Goal: Task Accomplishment & Management: Complete application form

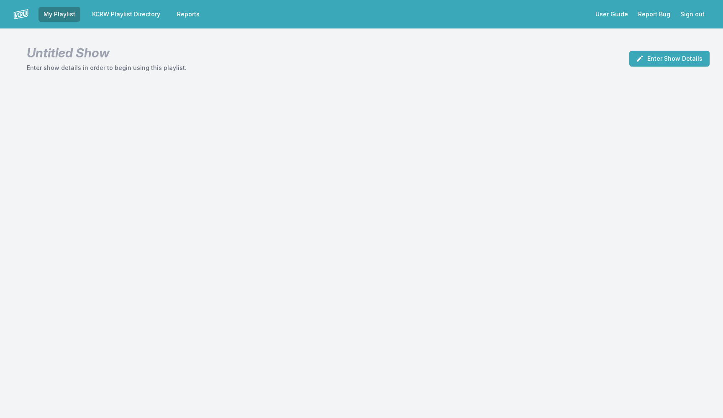
click at [126, 14] on link "KCRW Playlist Directory" at bounding box center [126, 14] width 78 height 15
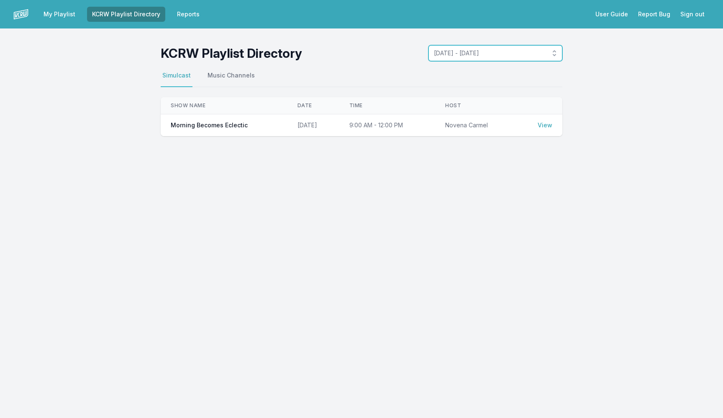
click at [483, 50] on span "August 25, 2025 - August 31, 2025" at bounding box center [489, 53] width 111 height 8
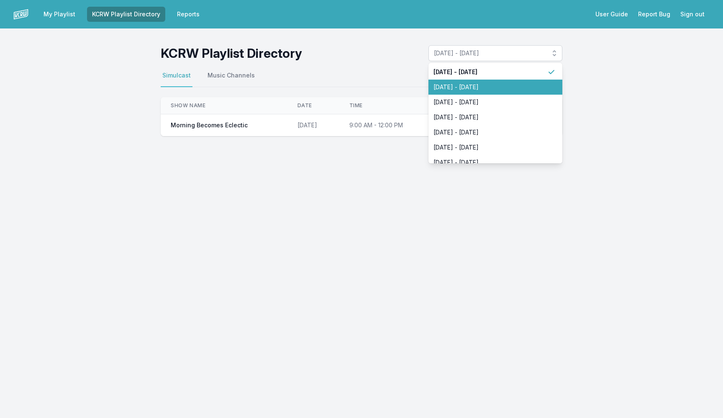
click at [485, 85] on span "August 18, 2025 - August 24, 2025" at bounding box center [491, 87] width 114 height 8
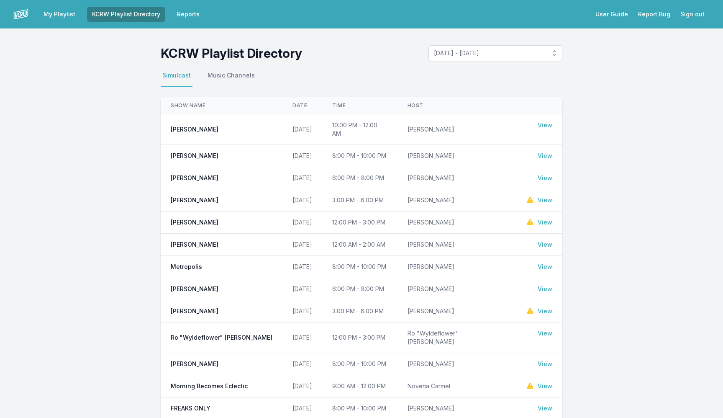
click at [543, 174] on link "View" at bounding box center [545, 178] width 15 height 8
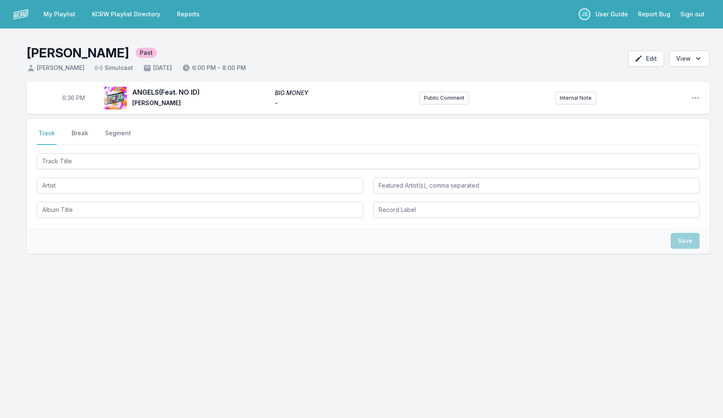
click at [68, 98] on span "6:36 PM" at bounding box center [73, 98] width 23 height 8
click at [68, 98] on input "18:36" at bounding box center [73, 98] width 47 height 16
type input "18:00"
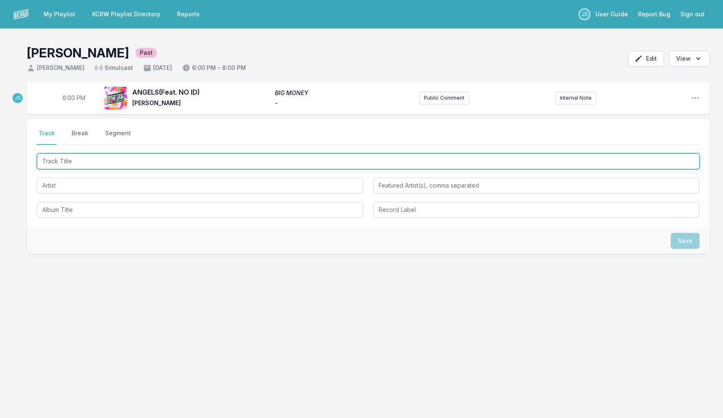
click at [95, 160] on input "Track Title" at bounding box center [368, 161] width 663 height 16
type input "At The Hotel"
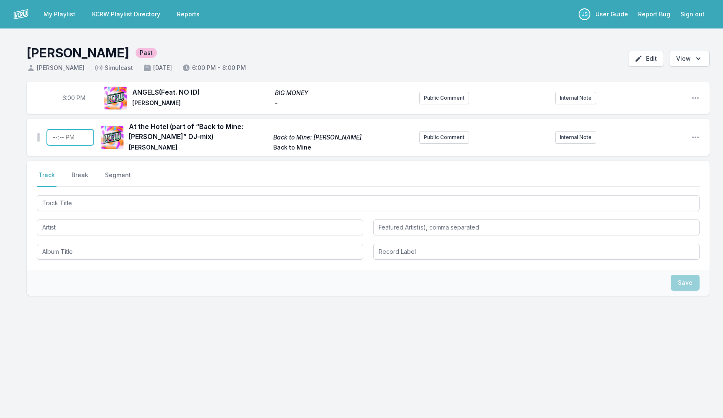
click at [57, 140] on input "Timestamp" at bounding box center [70, 137] width 47 height 16
type input "18:03"
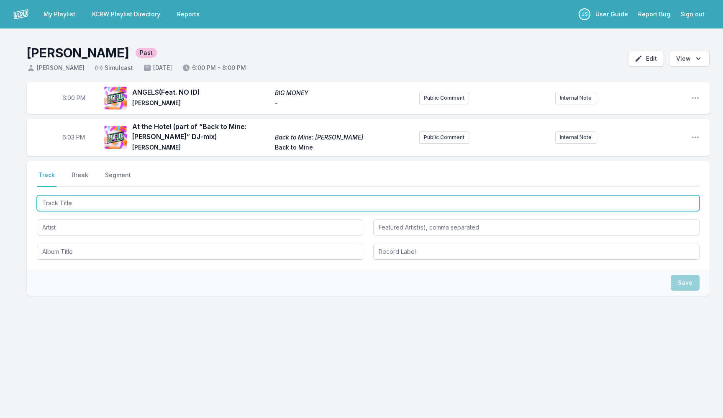
click at [169, 199] on input "Track Title" at bounding box center [368, 203] width 663 height 16
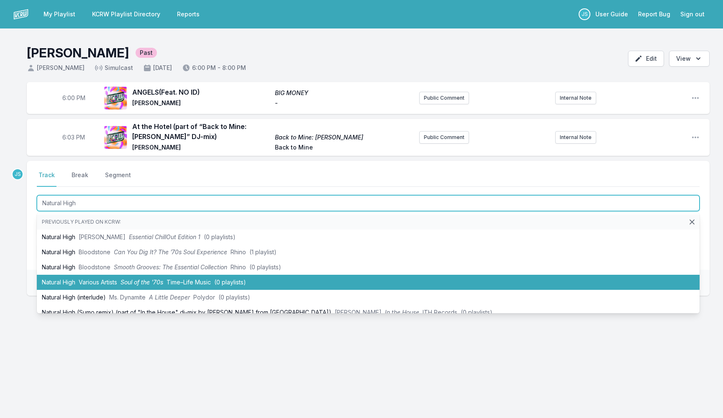
type input "Natural High"
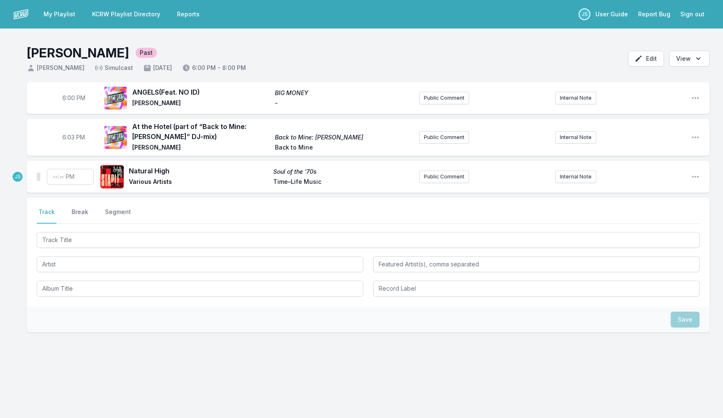
click at [700, 176] on div "Natural High Soul of the '70s Various Artists Time–Life Music Public Comment In…" at bounding box center [368, 177] width 683 height 32
click at [696, 175] on icon "Open playlist item options" at bounding box center [695, 176] width 8 height 8
click at [663, 222] on button "Delete Entry" at bounding box center [653, 223] width 94 height 15
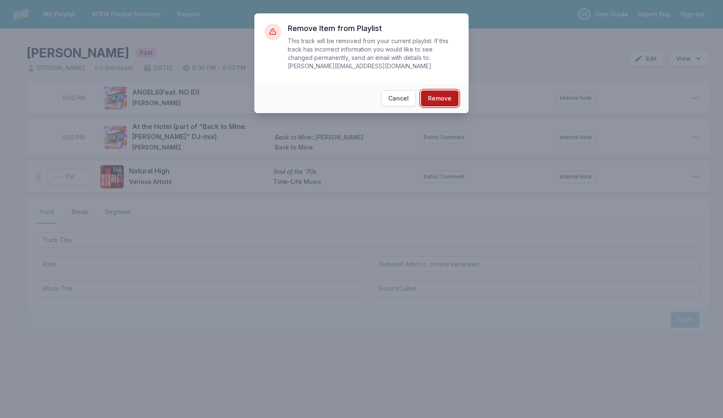
click at [438, 99] on button "Remove" at bounding box center [440, 98] width 38 height 16
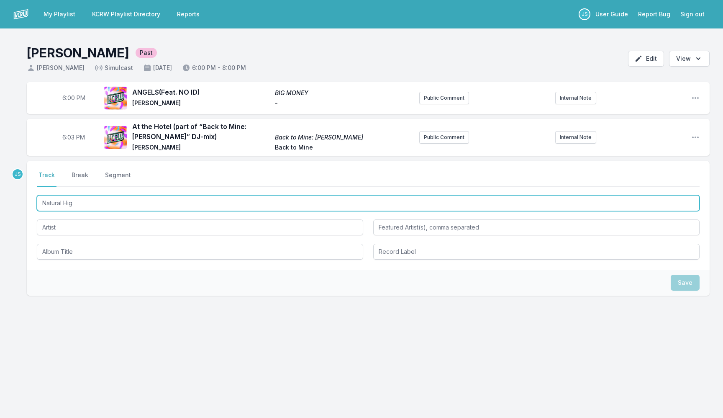
click at [120, 199] on input "Natural Hig" at bounding box center [368, 203] width 663 height 16
paste input "Track Title"
click at [124, 205] on input "Natural Hig" at bounding box center [368, 203] width 663 height 16
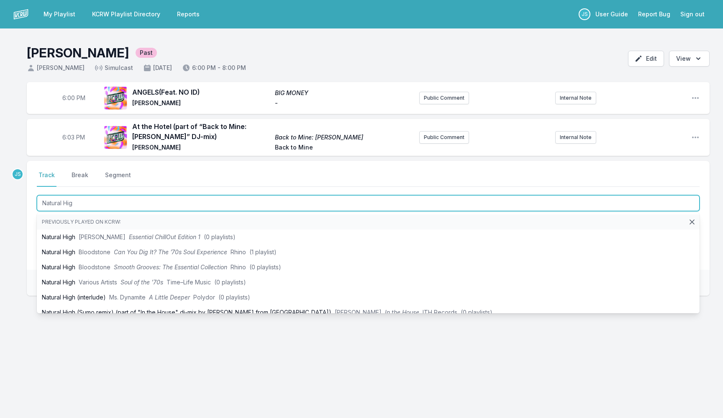
click at [99, 204] on input "Natural Hig" at bounding box center [368, 203] width 663 height 16
paste input "Track Title"
type input "Natural Hig"
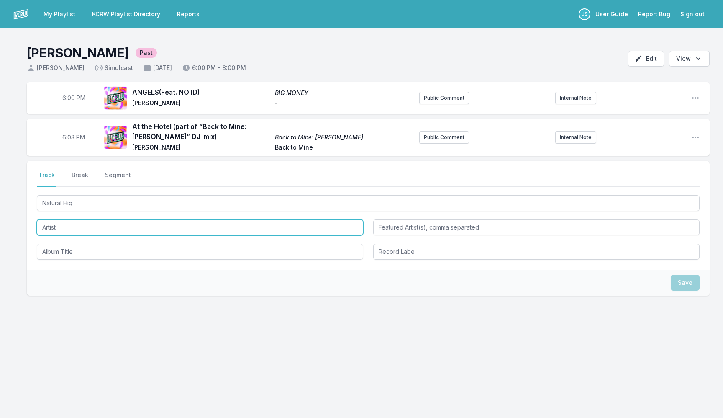
click at [78, 226] on input "Artist" at bounding box center [200, 227] width 326 height 16
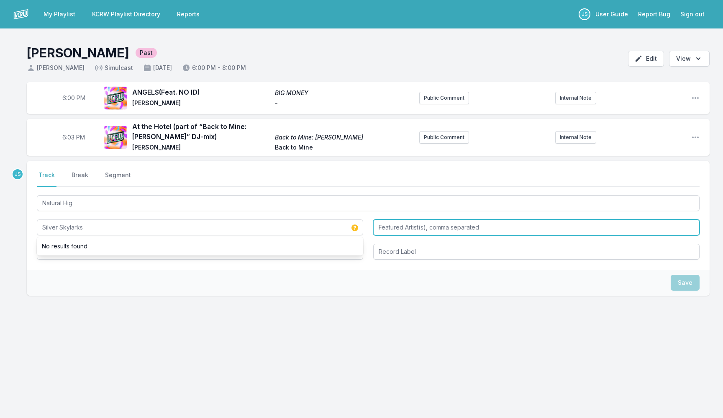
type input "Silver Skylarks"
type input "[PERSON_NAME]"
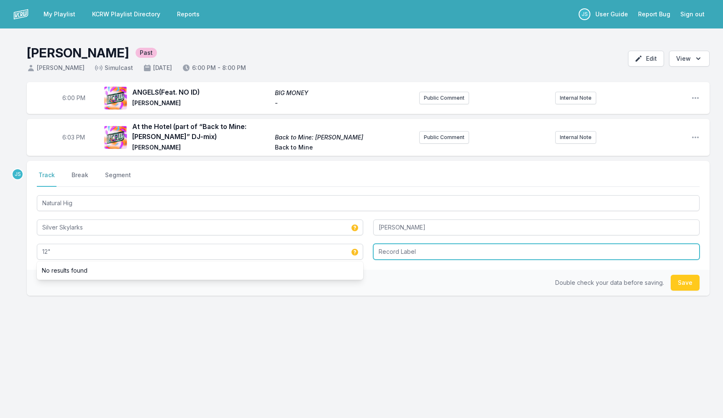
type input "12""
type input "Skylark Soul Co."
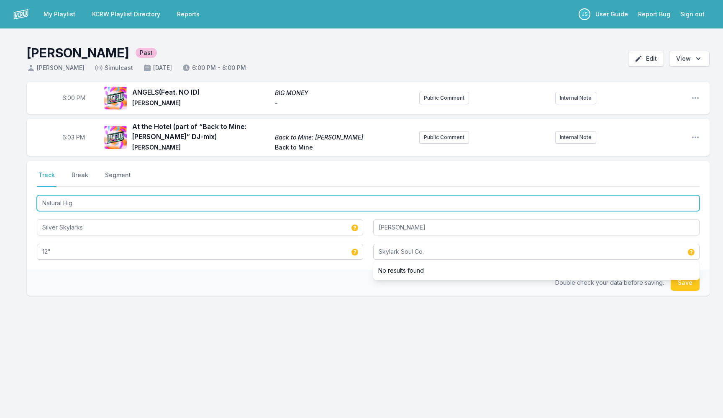
click at [80, 200] on input "Natural Hig" at bounding box center [368, 203] width 663 height 16
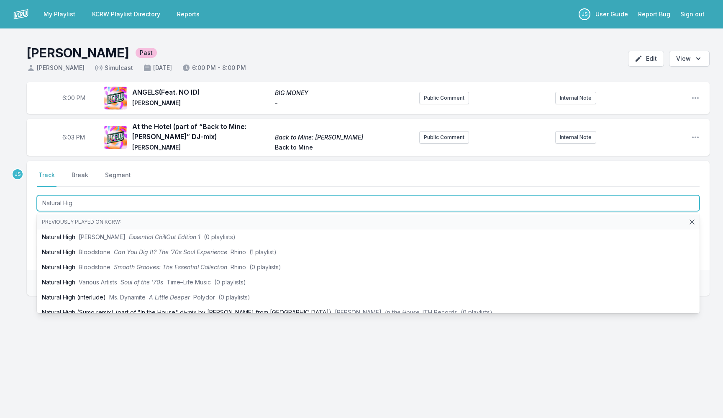
paste input "Natural High"
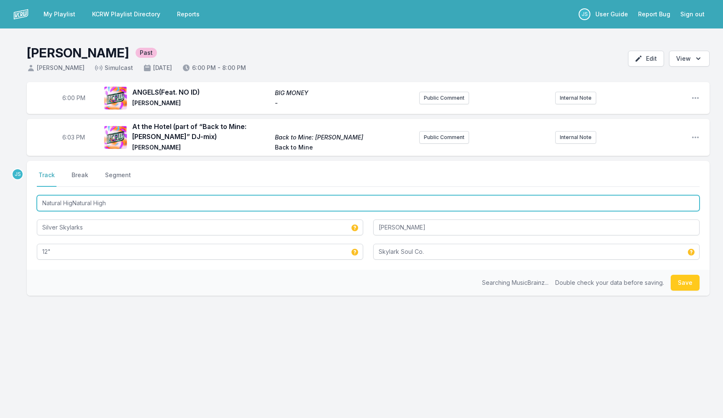
drag, startPoint x: 72, startPoint y: 201, endPoint x: 8, endPoint y: 198, distance: 65.0
click at [8, 198] on div "6:00 PM ANGELS (Feat. NO ID) BIG MONEY John Batiste - Public Comment Internal N…" at bounding box center [361, 229] width 723 height 294
click at [73, 206] on input "Natural HigNatural High" at bounding box center [368, 203] width 663 height 16
drag, startPoint x: 73, startPoint y: 206, endPoint x: 28, endPoint y: 198, distance: 45.6
click at [28, 198] on div "Select a tab Track Break Segment Track Break Segment Natural HigNatural High Si…" at bounding box center [368, 215] width 683 height 109
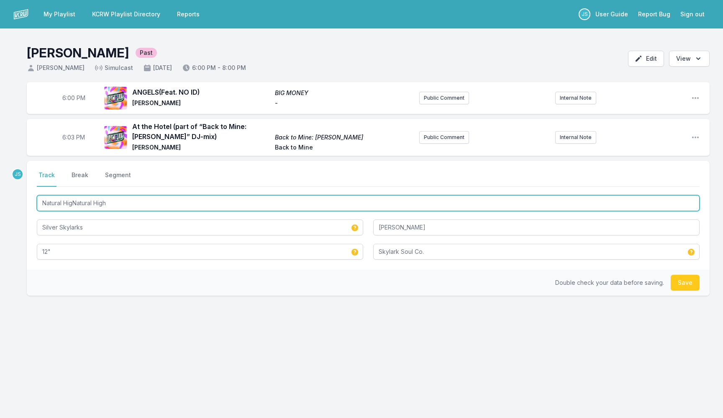
drag, startPoint x: 72, startPoint y: 204, endPoint x: 40, endPoint y: 204, distance: 32.6
click at [40, 204] on input "Natural HigNatural High" at bounding box center [368, 203] width 663 height 16
click at [110, 207] on input "Natural HigNatural High" at bounding box center [368, 203] width 663 height 16
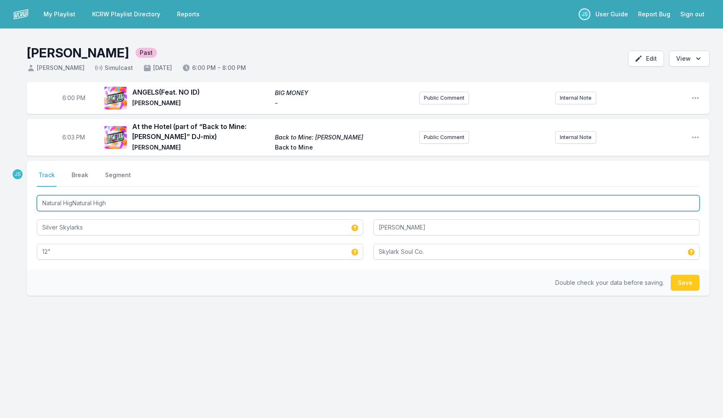
paste input "Track Title"
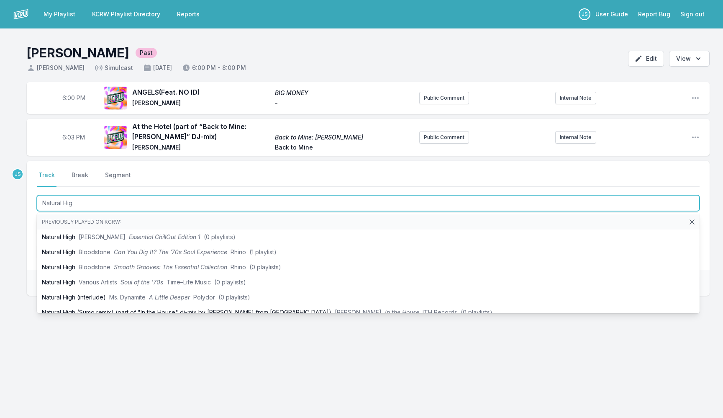
click at [110, 207] on input "Natural Hig" at bounding box center [368, 203] width 663 height 16
click at [103, 205] on input "Natural Hig" at bounding box center [368, 203] width 663 height 16
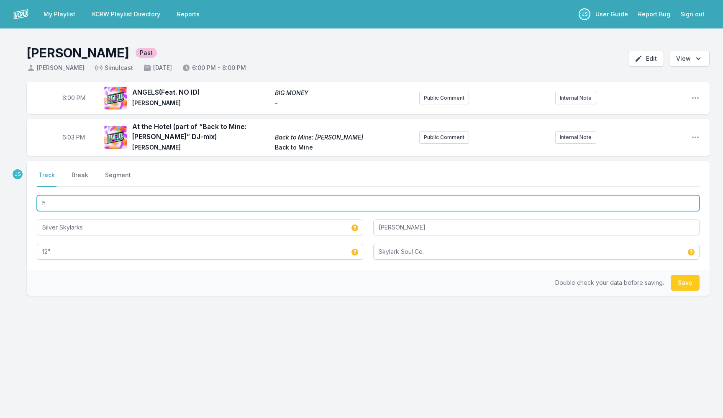
paste input "Natural Hig"
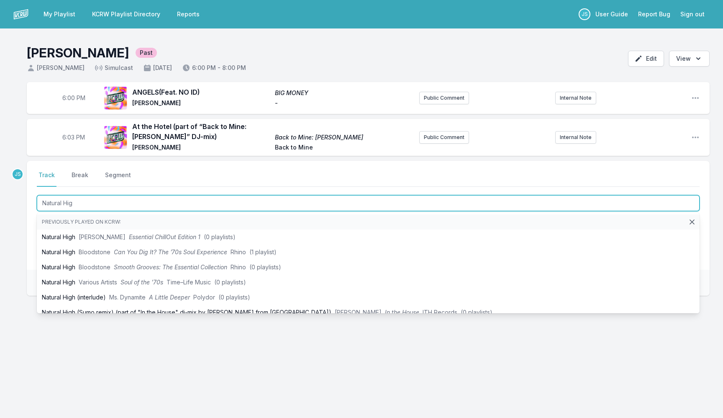
paste input "Natural Hig"
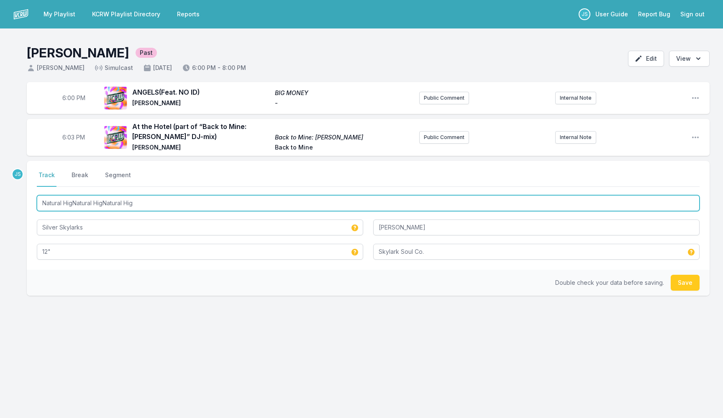
click at [89, 208] on input "Natural HigNatural HigNatural Hig" at bounding box center [368, 203] width 663 height 16
paste input "Track Title"
type input "Natural HigNatural HigNatural Hig"
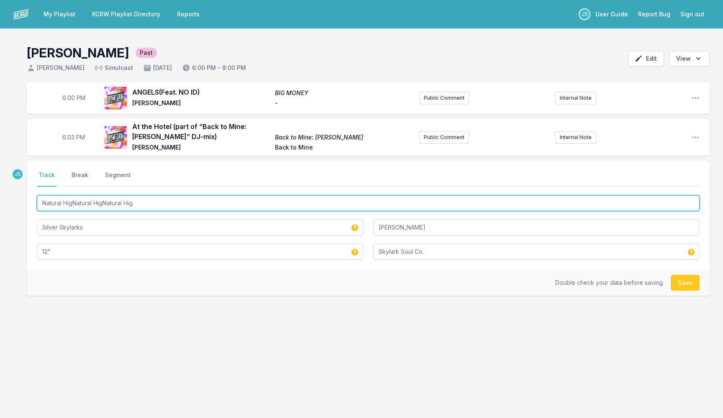
click at [89, 208] on input "Natural HigNatural HigNatural Hig" at bounding box center [368, 203] width 663 height 16
paste input "Track Title"
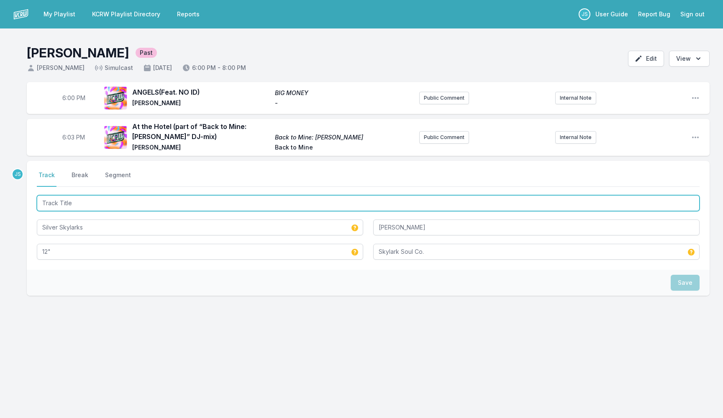
paste input "Track Title"
click at [96, 202] on input "Track Title" at bounding box center [368, 203] width 663 height 16
paste input "Track Title"
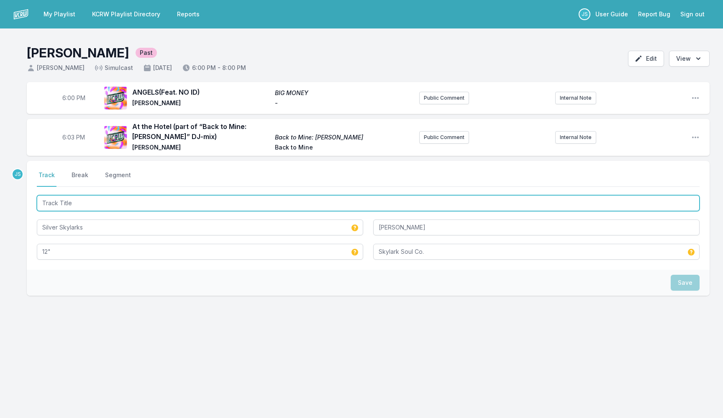
click at [99, 203] on input "Track Title" at bounding box center [368, 203] width 663 height 16
paste input "Track Title"
click at [86, 206] on input "Track Title" at bounding box center [368, 203] width 663 height 16
type input "Natural High"
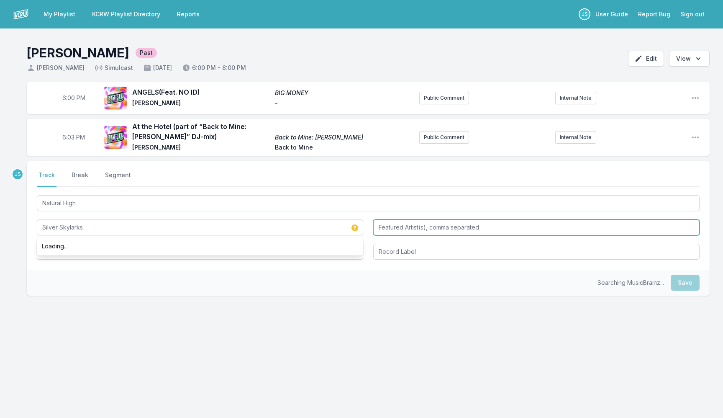
type input "Silver Skylarks"
type input "[PERSON_NAME]"
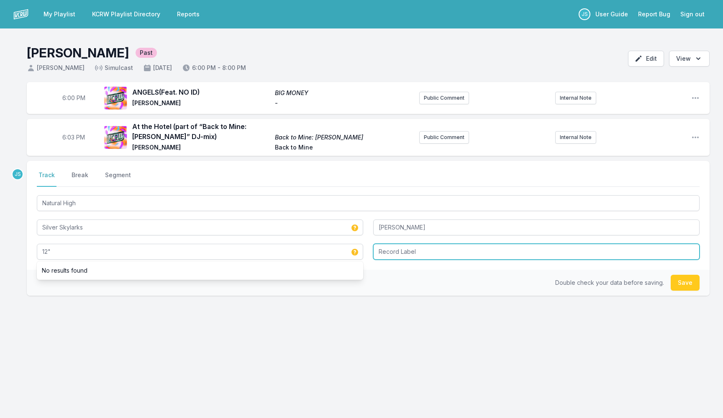
type input "12""
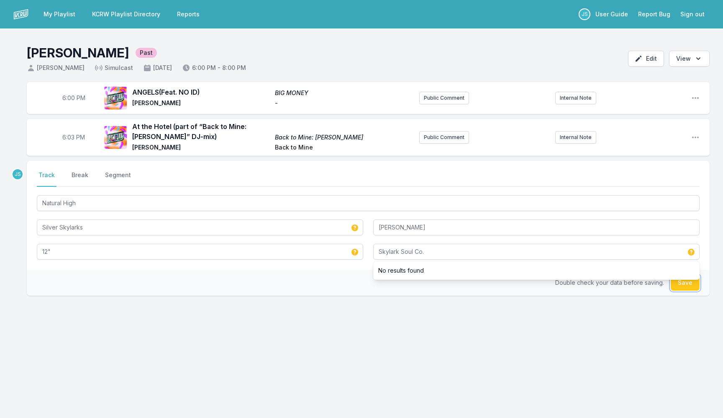
type input "Skylark Soul Co."
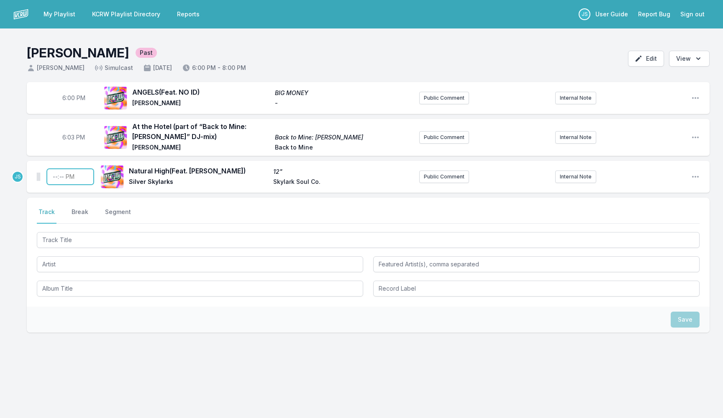
click at [59, 180] on input "Timestamp" at bounding box center [70, 177] width 47 height 16
type input "18:07"
click at [77, 209] on button "Break" at bounding box center [80, 216] width 20 height 16
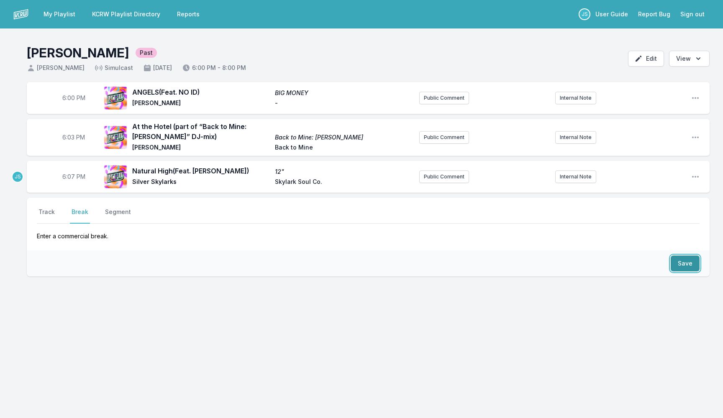
click at [672, 259] on button "Save" at bounding box center [685, 263] width 29 height 16
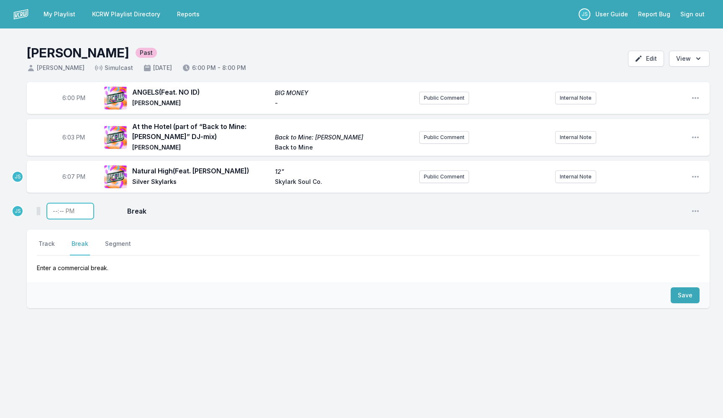
click at [51, 213] on input "Timestamp" at bounding box center [70, 211] width 47 height 16
type input "18:14"
click at [683, 292] on button "Save" at bounding box center [685, 295] width 29 height 16
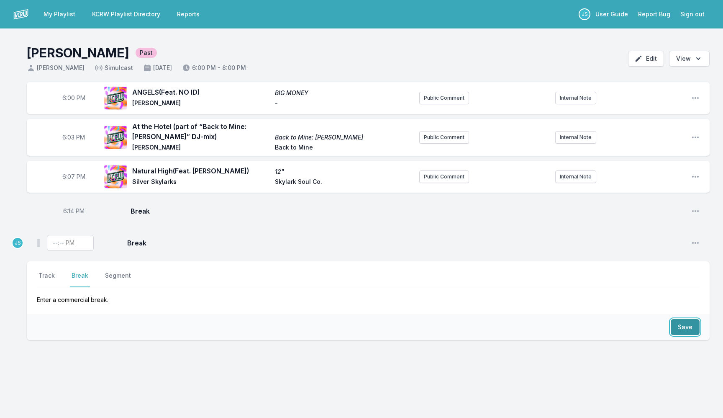
click at [688, 331] on button "Save" at bounding box center [685, 327] width 29 height 16
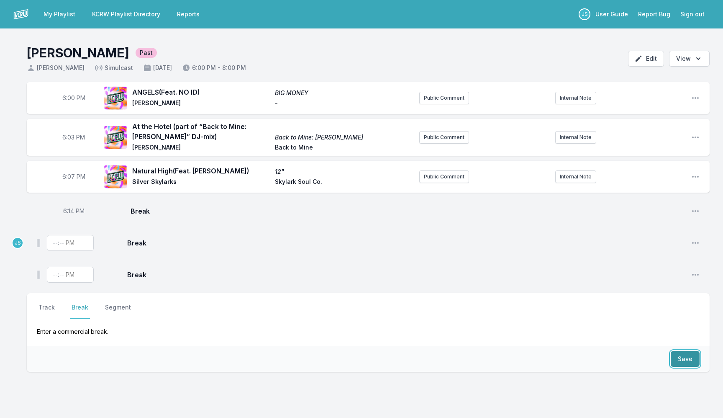
click at [685, 354] on button "Save" at bounding box center [685, 359] width 29 height 16
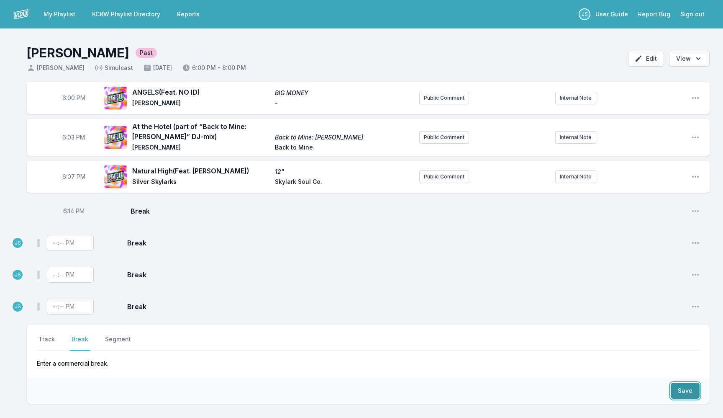
click at [685, 385] on button "Save" at bounding box center [685, 390] width 29 height 16
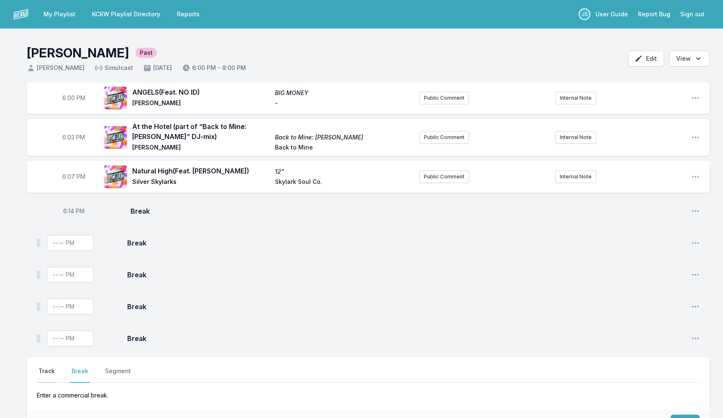
click at [49, 370] on button "Track" at bounding box center [47, 375] width 20 height 16
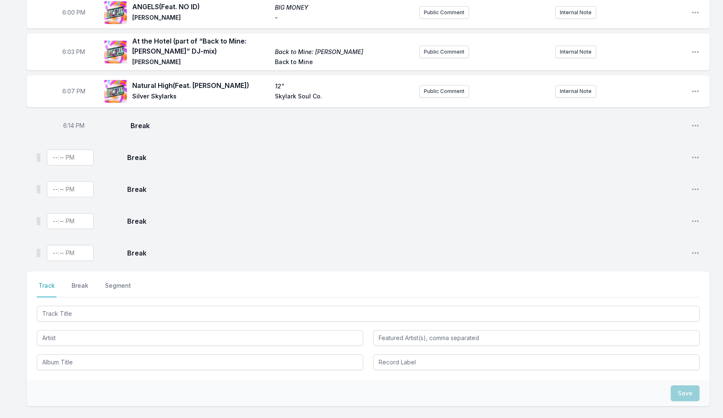
scroll to position [89, 0]
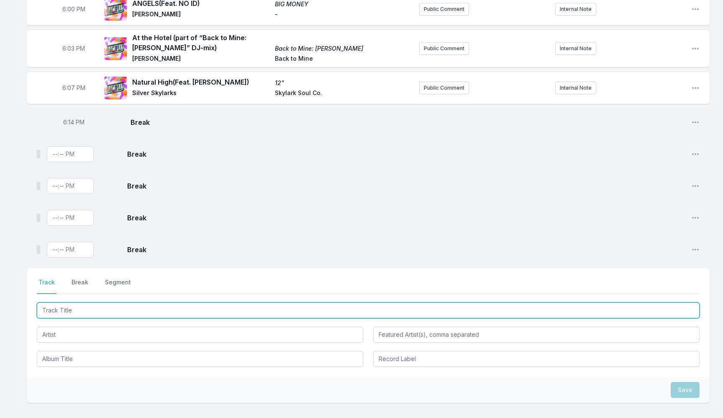
click at [75, 306] on input "Track Title" at bounding box center [368, 310] width 663 height 16
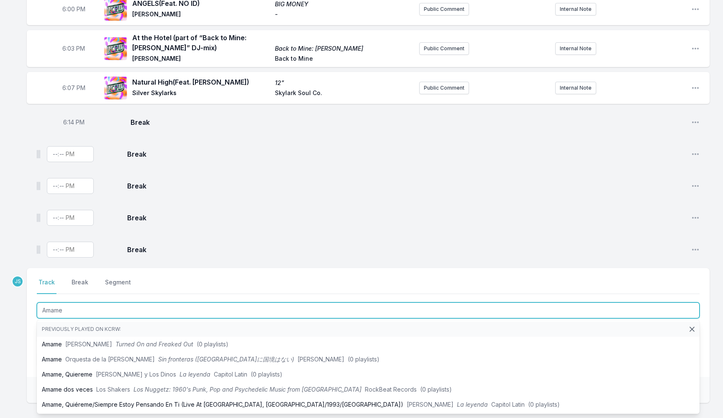
click at [47, 311] on input "Amame" at bounding box center [368, 310] width 663 height 16
type input "Ámame"
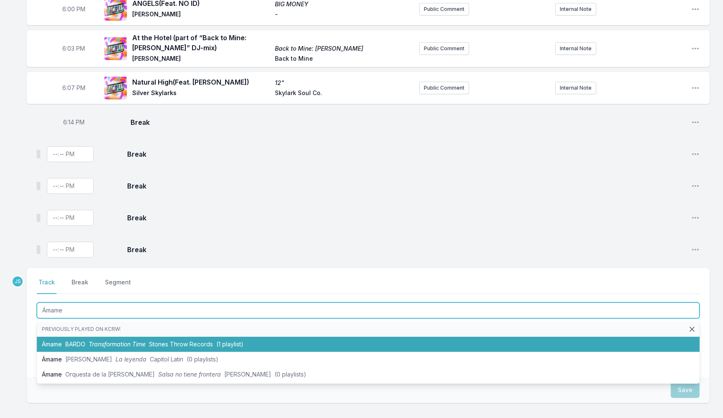
click at [98, 342] on span "Transformation Time" at bounding box center [117, 343] width 57 height 7
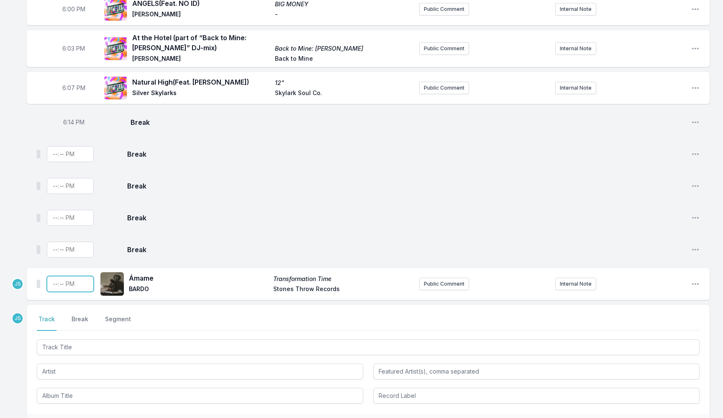
click at [52, 285] on input "Timestamp" at bounding box center [70, 284] width 47 height 16
type input "18:15"
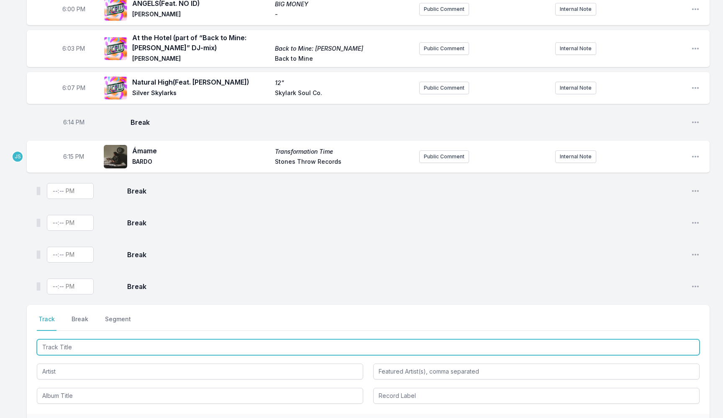
click at [93, 346] on input "Track Title" at bounding box center [368, 347] width 663 height 16
click at [104, 348] on input "Track Title" at bounding box center [368, 347] width 663 height 16
type input "Halumi"
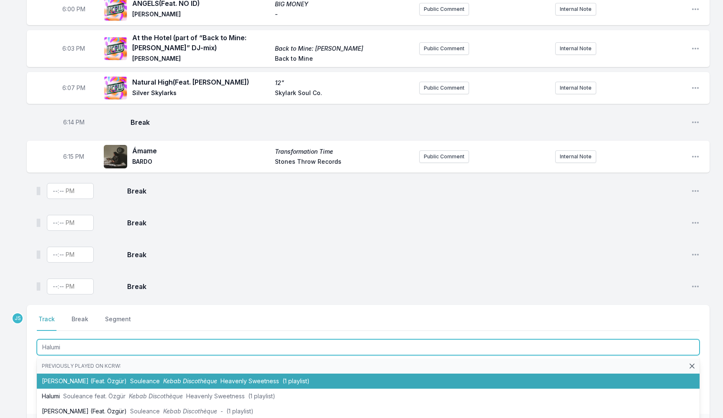
click at [130, 379] on span "Souleance" at bounding box center [145, 380] width 30 height 7
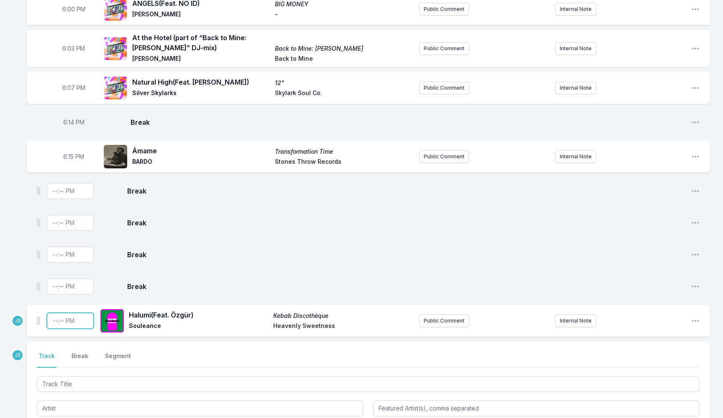
click at [52, 321] on input "Timestamp" at bounding box center [70, 321] width 47 height 16
type input "21:00"
click at [52, 321] on input "21:00" at bounding box center [70, 321] width 47 height 16
type input "18:19"
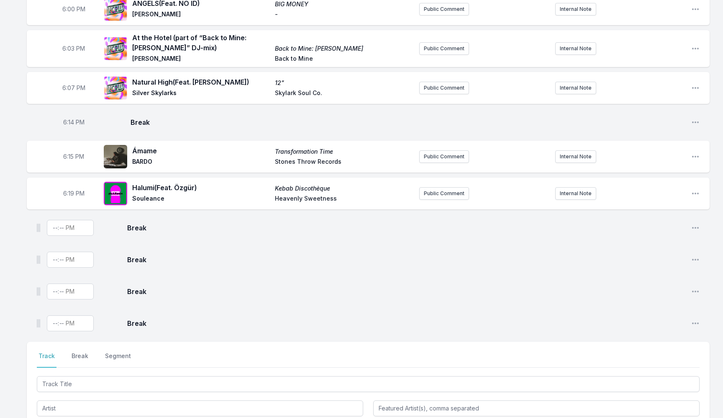
click at [90, 375] on div at bounding box center [368, 383] width 663 height 18
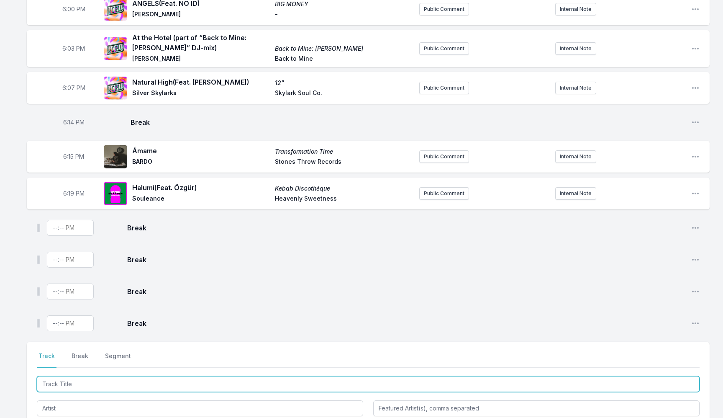
drag, startPoint x: 84, startPoint y: 385, endPoint x: 84, endPoint y: 377, distance: 8.4
click at [84, 384] on input "Track Title" at bounding box center [368, 384] width 663 height 16
type input "Laa"
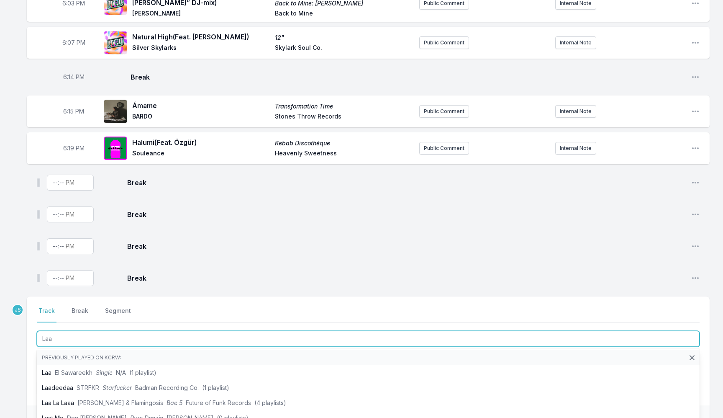
scroll to position [142, 0]
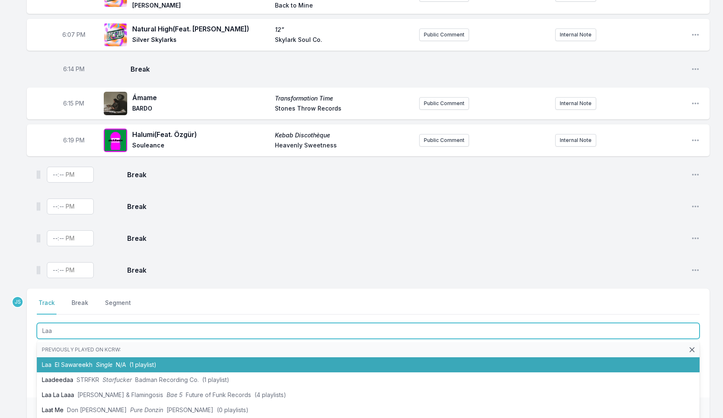
click at [171, 366] on li "Laa El Sawareekh Single N/A (1 playlist)" at bounding box center [368, 364] width 663 height 15
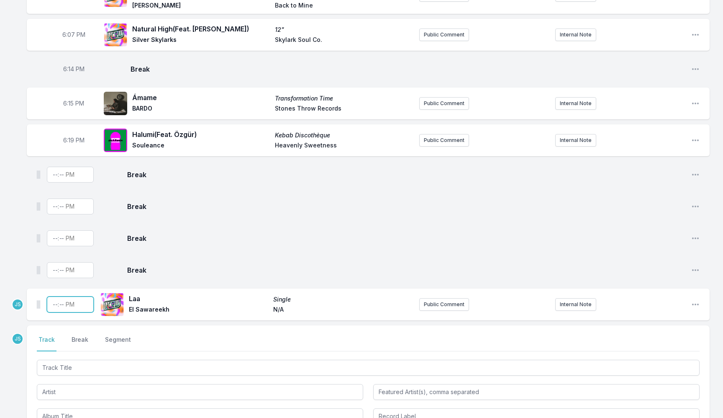
click at [56, 305] on input "Timestamp" at bounding box center [70, 304] width 47 height 16
type input "18:23"
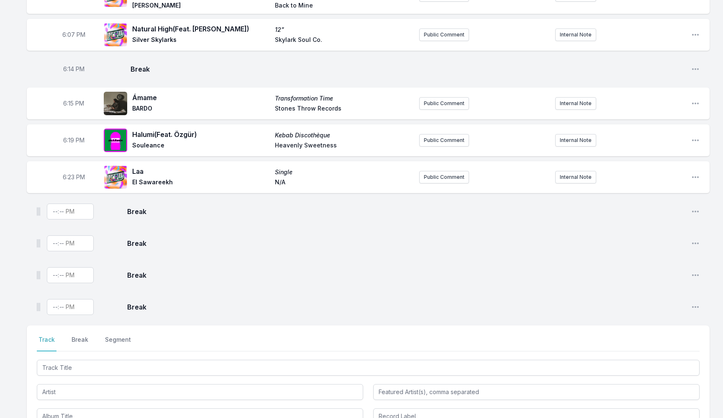
click at [100, 375] on div at bounding box center [368, 391] width 663 height 66
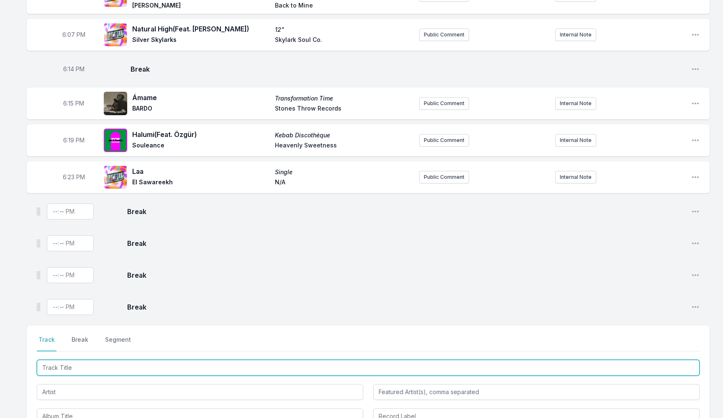
click at [96, 368] on input "Track Title" at bounding box center [368, 367] width 663 height 16
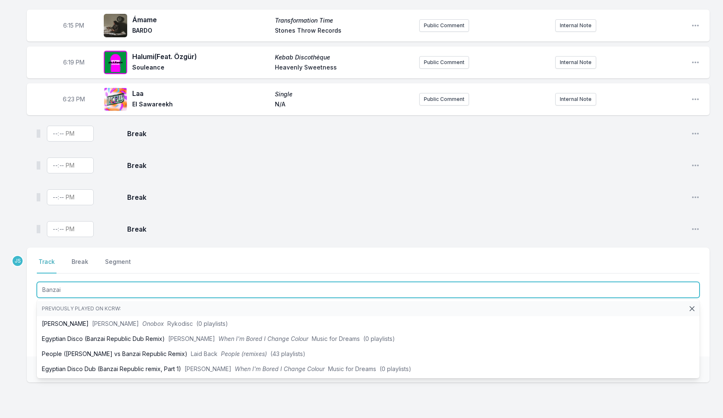
scroll to position [220, 0]
type input "Banzai"
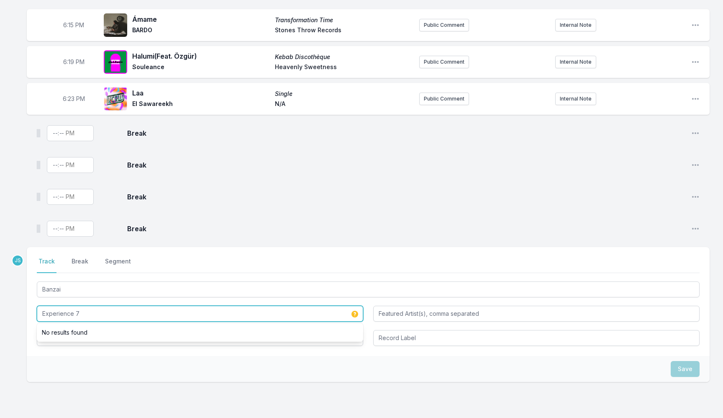
click at [115, 316] on input "Experience 7" at bounding box center [200, 313] width 326 height 16
paste input "é"
type input "Expérience 7"
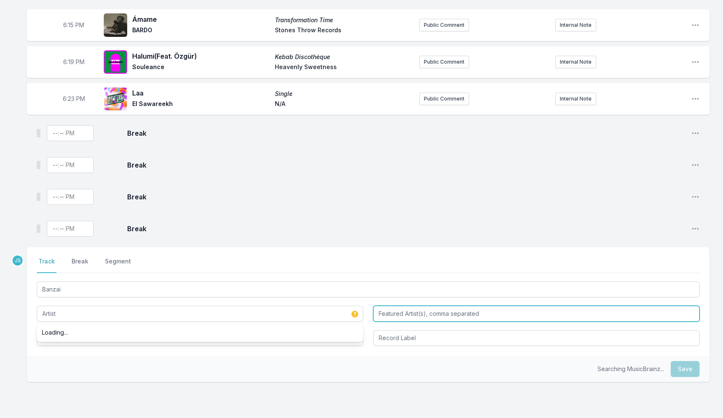
type input "Expérience 7"
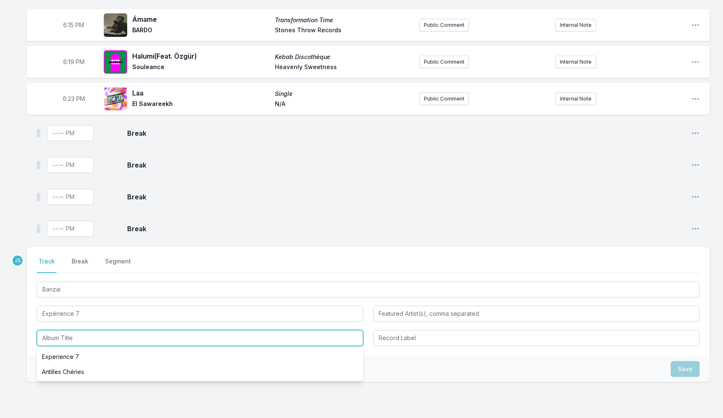
paste input "Leurs tubes"
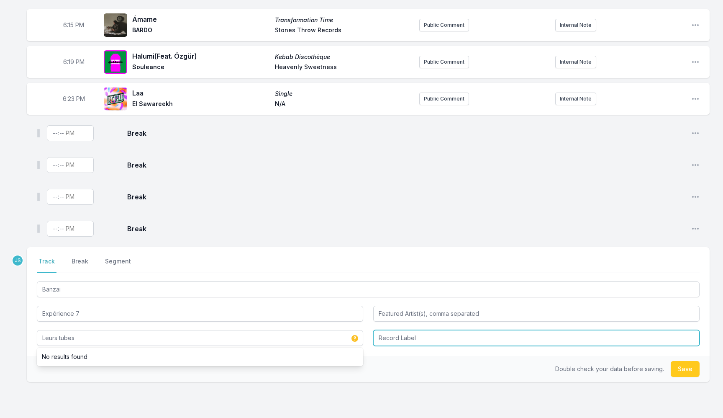
type input "Leurs tubes"
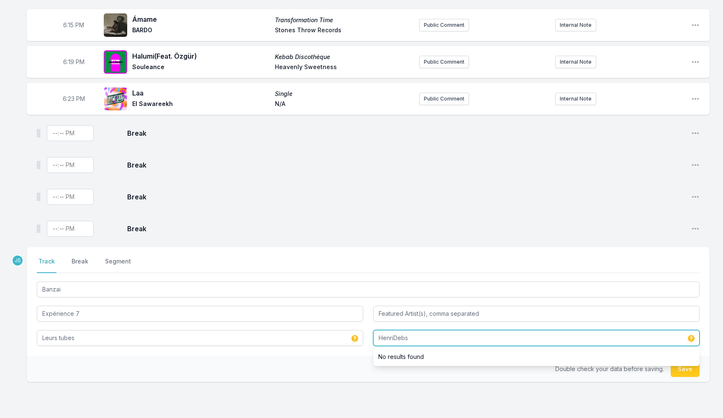
type input "[PERSON_NAME]"
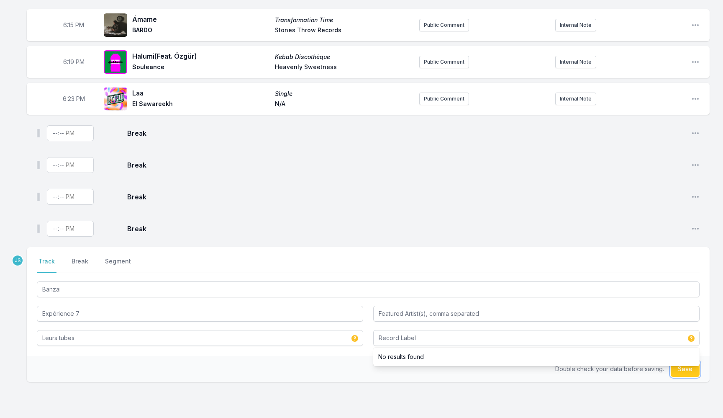
type input "[PERSON_NAME]"
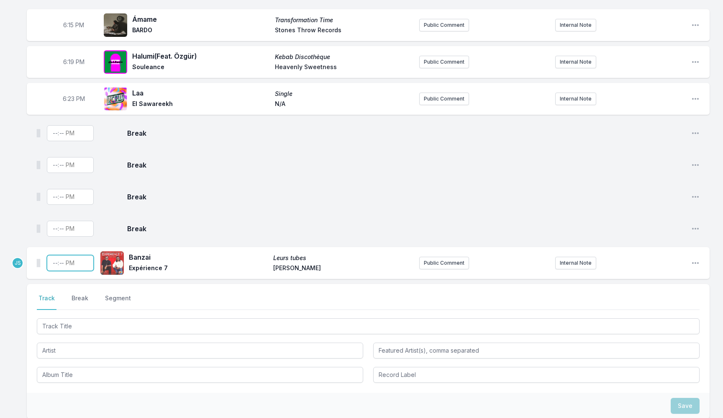
click at [60, 265] on input "Timestamp" at bounding box center [70, 263] width 47 height 16
click at [54, 264] on input "Timestamp" at bounding box center [70, 263] width 47 height 16
type input "18:27"
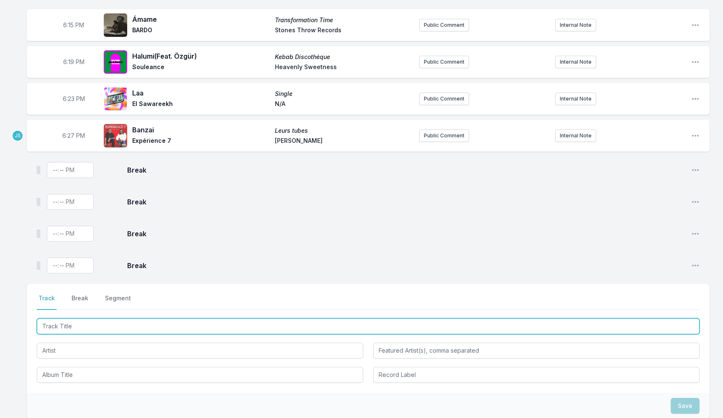
click at [95, 331] on input "Track Title" at bounding box center [368, 326] width 663 height 16
type input "The Well Is Poisoned (Dub)"
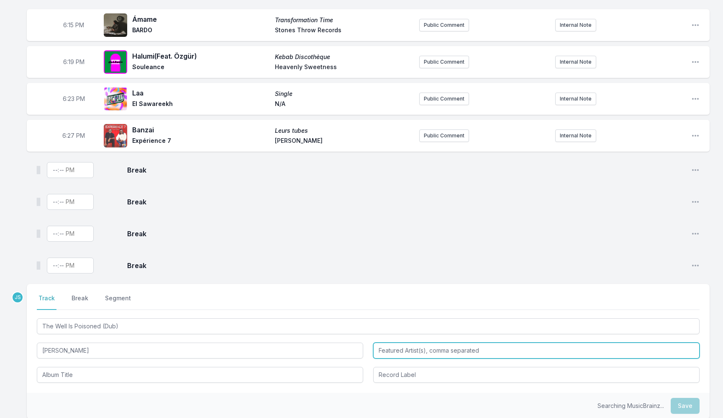
type input "[PERSON_NAME]"
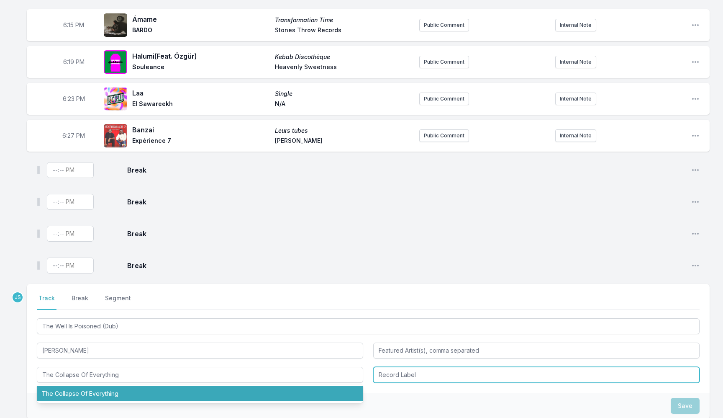
type input "The Collapse Of Everything"
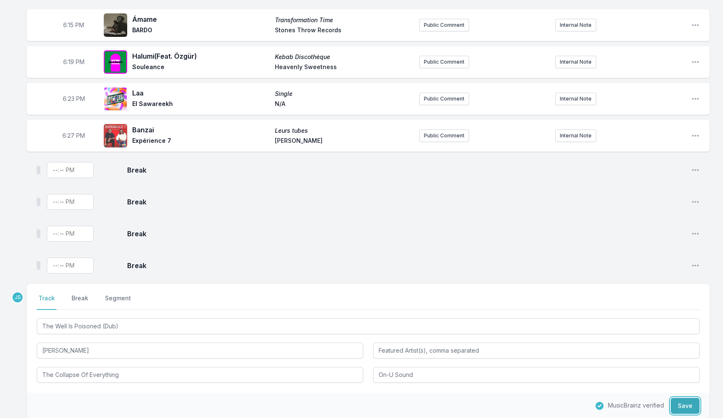
type input "On-U Sound"
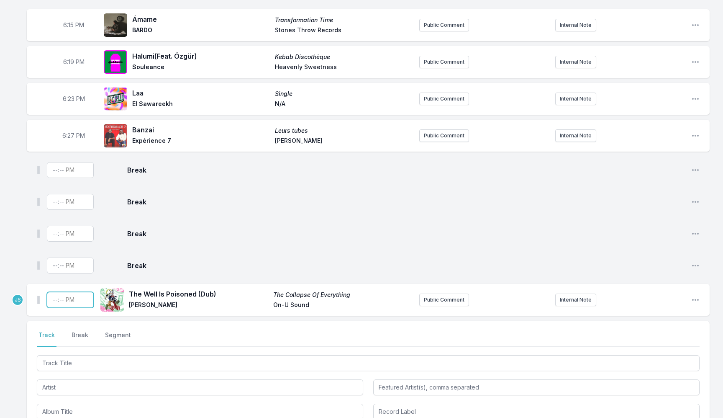
click at [52, 302] on input "Timestamp" at bounding box center [70, 300] width 47 height 16
type input "18:34"
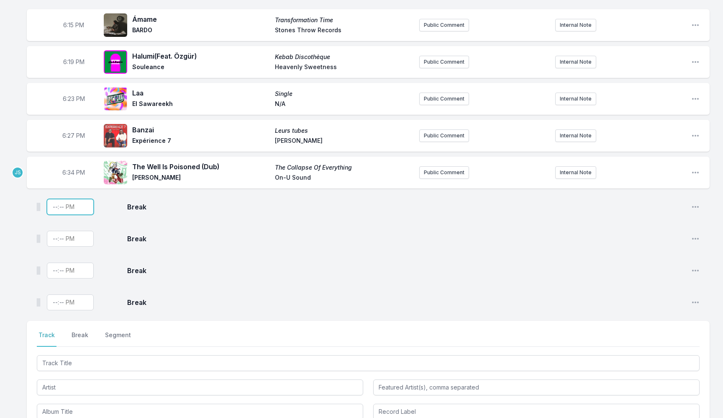
click at [56, 206] on input "Timestamp" at bounding box center [70, 207] width 47 height 16
type input "18:36"
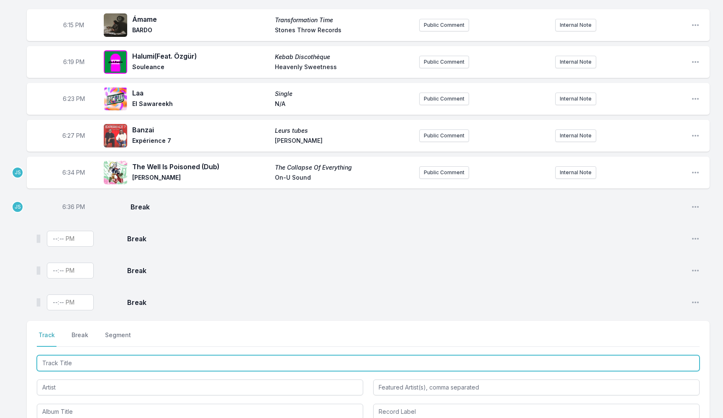
click at [89, 360] on input "Track Title" at bounding box center [368, 363] width 663 height 16
type input "Feel Free"
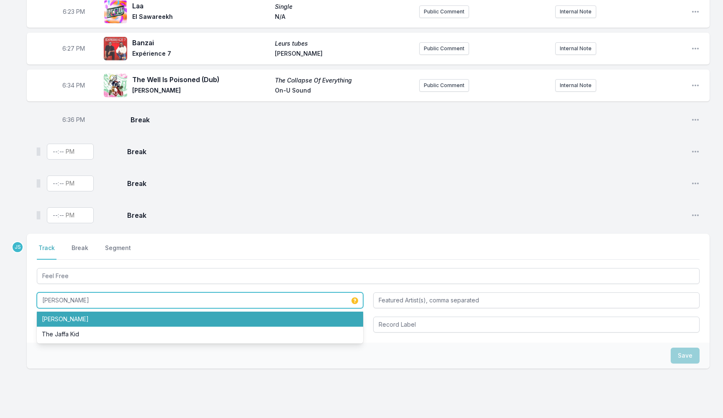
scroll to position [308, 0]
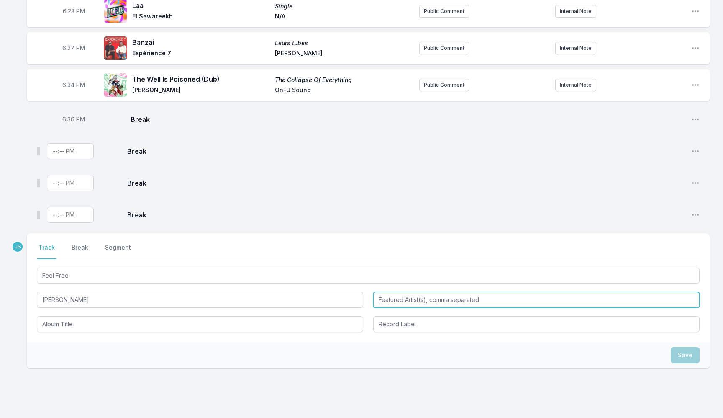
type input "[PERSON_NAME]"
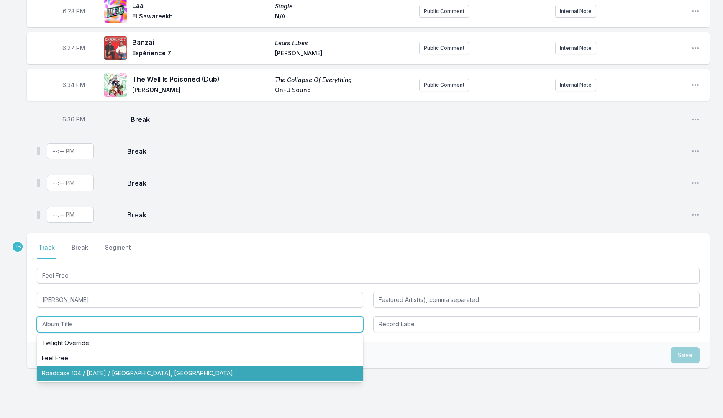
click at [233, 372] on li "Roadcase 104 / [DATE] / [GEOGRAPHIC_DATA], [GEOGRAPHIC_DATA]" at bounding box center [200, 372] width 326 height 15
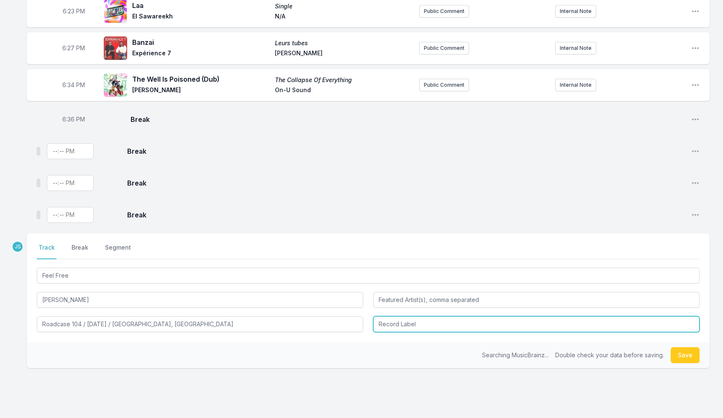
type input "Roadcase 104 / [DATE] / [GEOGRAPHIC_DATA], [GEOGRAPHIC_DATA]"
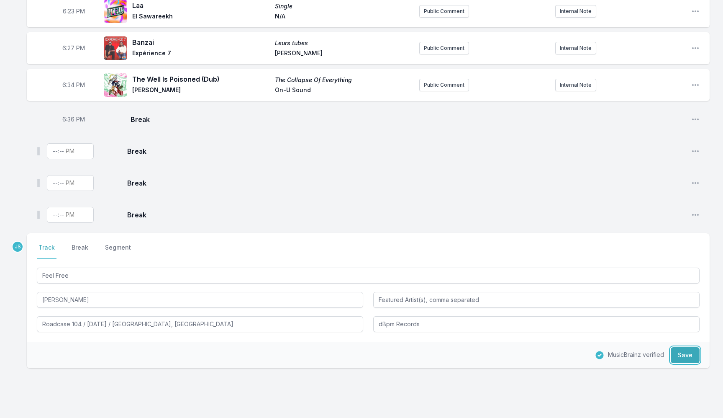
type input "dBpm Records"
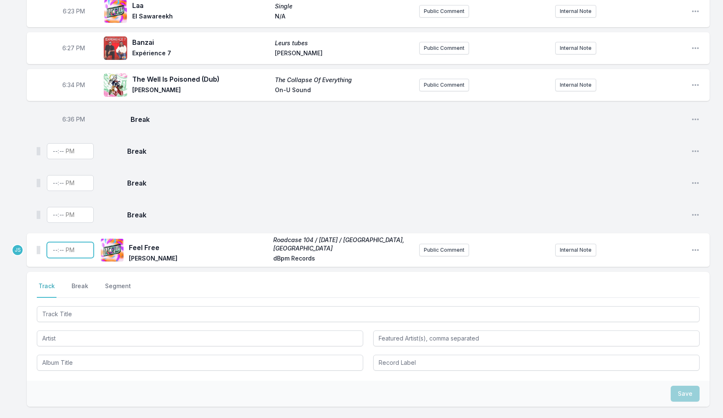
click at [53, 249] on input "Timestamp" at bounding box center [70, 250] width 47 height 16
type input "18:38"
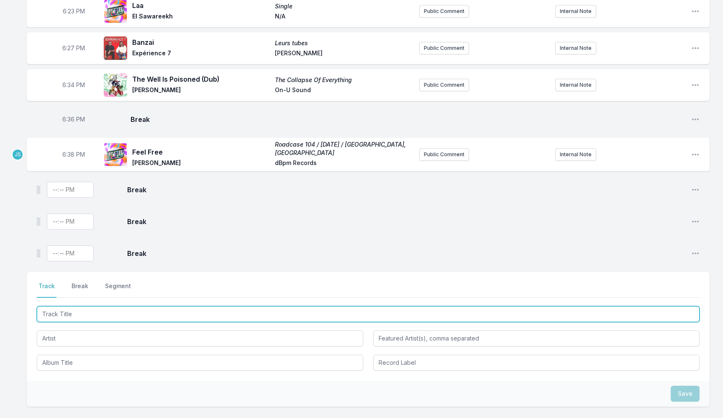
click at [108, 316] on input "Track Title" at bounding box center [368, 314] width 663 height 16
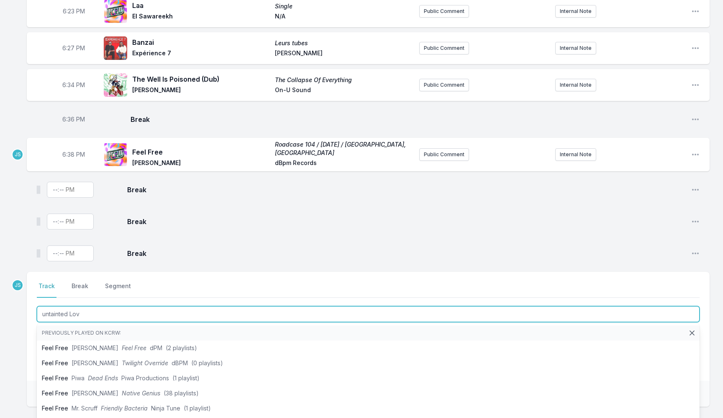
type input "untainted Love"
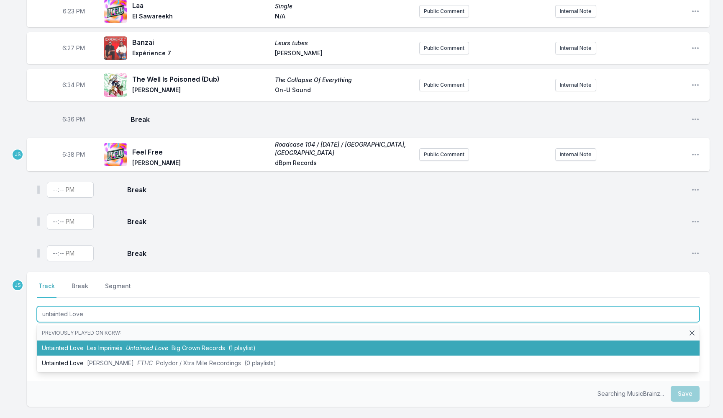
click at [128, 346] on span "Untainted Love" at bounding box center [147, 347] width 42 height 7
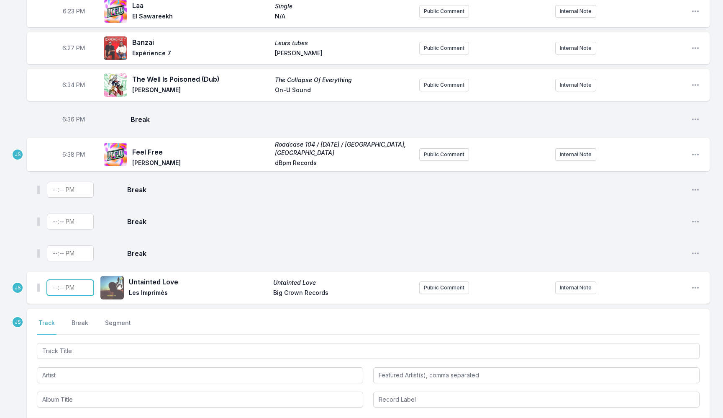
click at [55, 290] on input "Timestamp" at bounding box center [70, 288] width 47 height 16
type input "18:44"
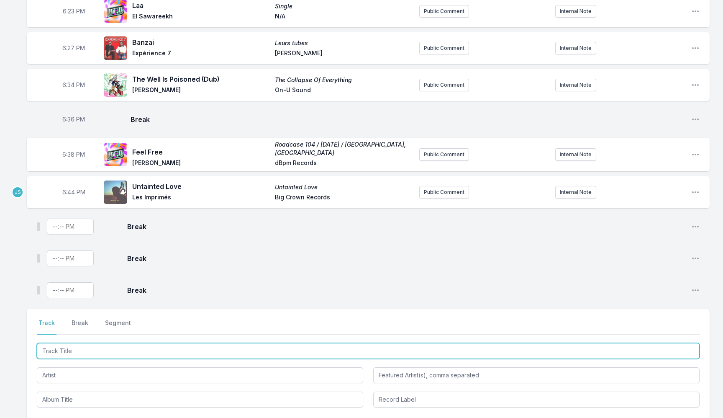
click at [86, 353] on input "Track Title" at bounding box center [368, 351] width 663 height 16
type input "I'd Rather Be With You"
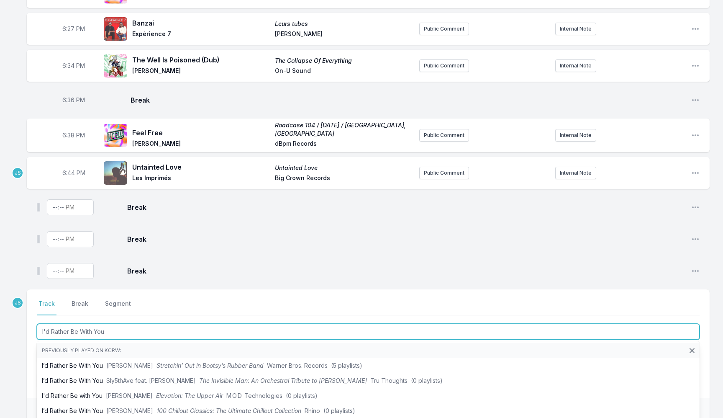
scroll to position [330, 0]
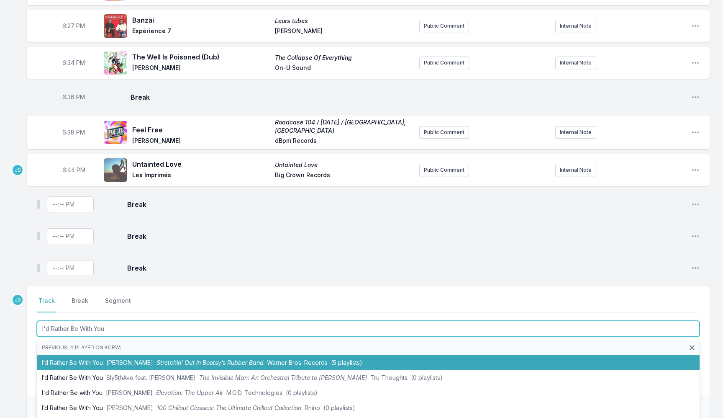
click at [147, 362] on li "I’d Rather Be With You [PERSON_NAME] Stretchin’ Out in Bootsy’s Rubber Band War…" at bounding box center [368, 362] width 663 height 15
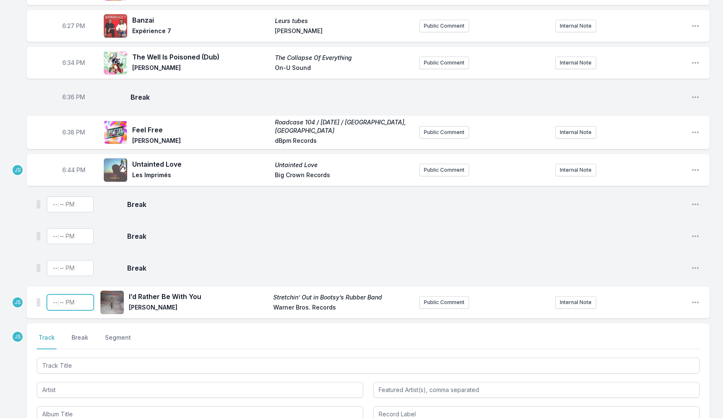
click at [52, 306] on input "Timestamp" at bounding box center [70, 302] width 47 height 16
type input "18:47"
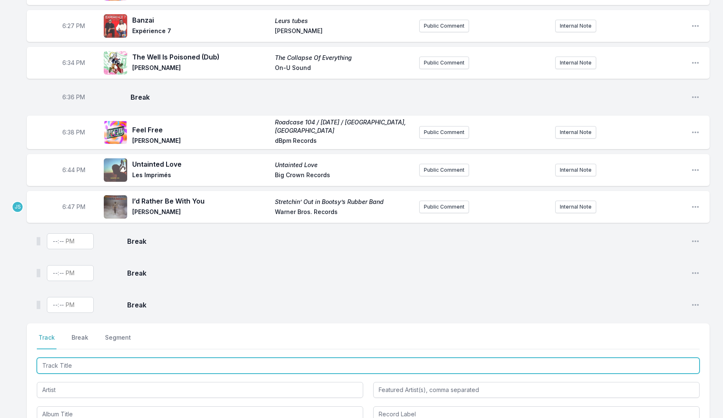
click at [85, 360] on input "Track Title" at bounding box center [368, 365] width 663 height 16
type input "Free"
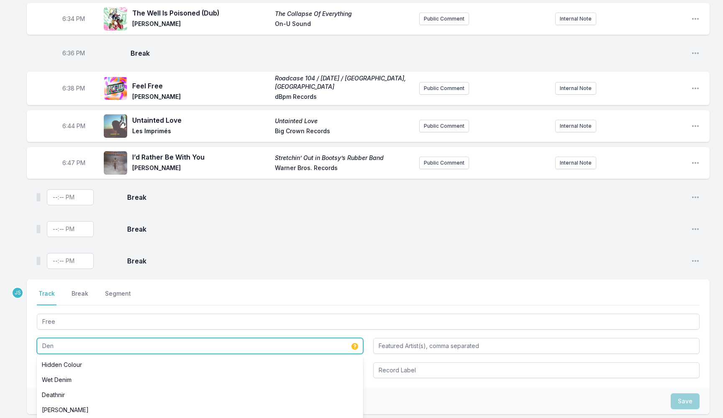
scroll to position [395, 0]
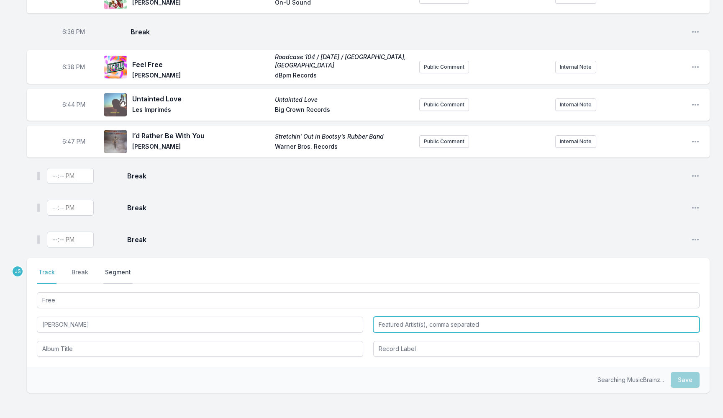
type input "[PERSON_NAME]"
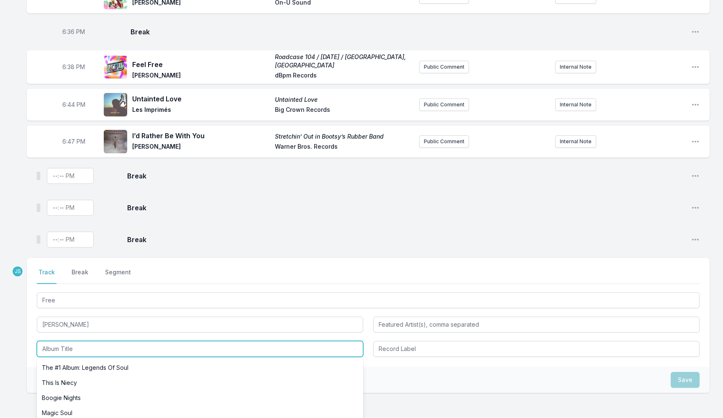
paste input "This Is Niecy"
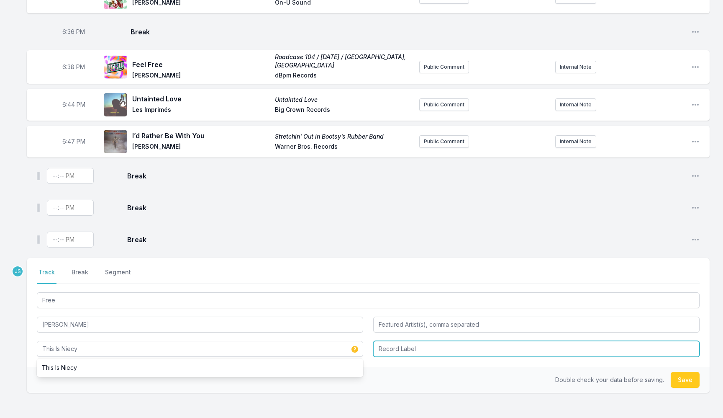
type input "This Is Niecy"
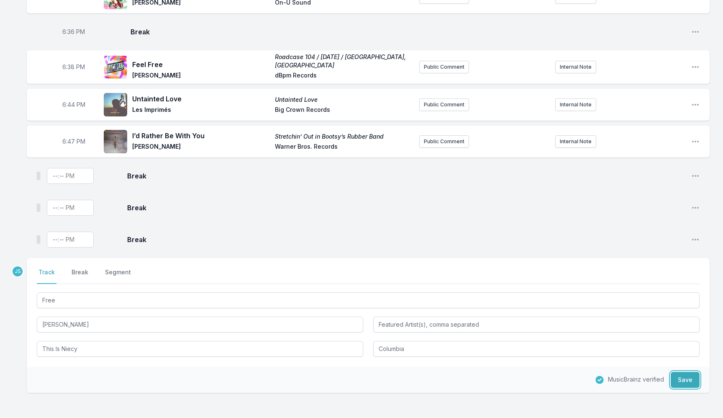
type input "Columbia"
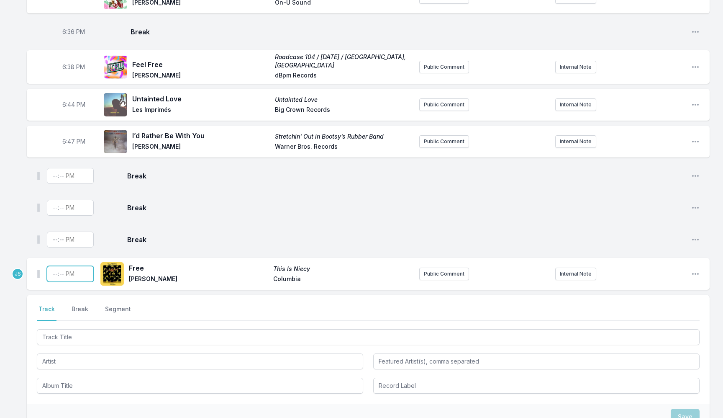
click at [51, 275] on input "Timestamp" at bounding box center [70, 274] width 47 height 16
type input "18:51"
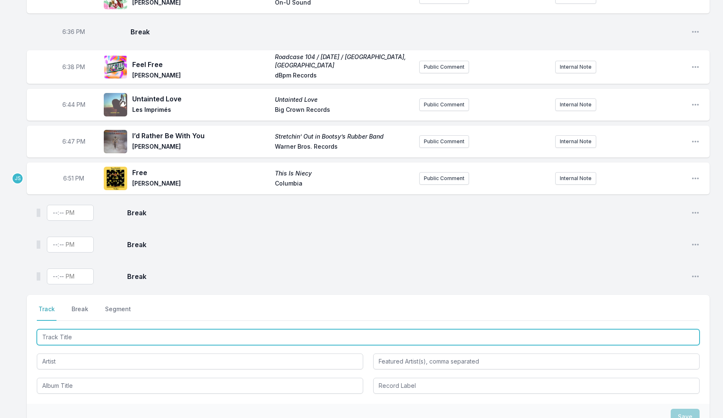
click at [92, 339] on input "Track Title" at bounding box center [368, 337] width 663 height 16
type input "In Our Sight (Instrumental)"
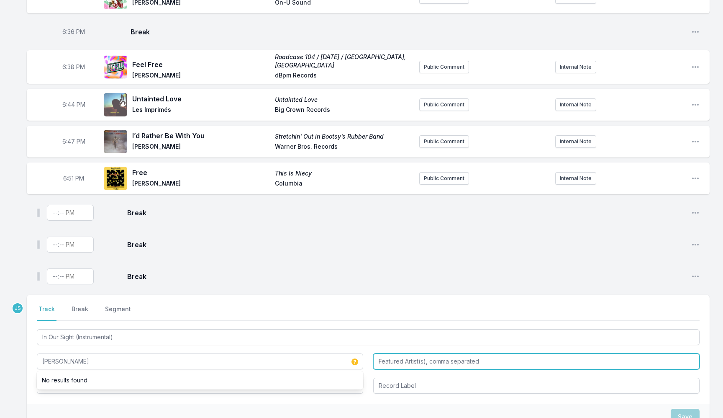
type input "[PERSON_NAME]"
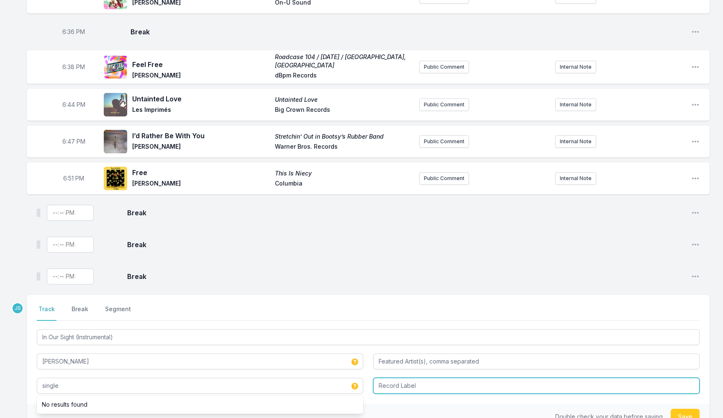
type input "single"
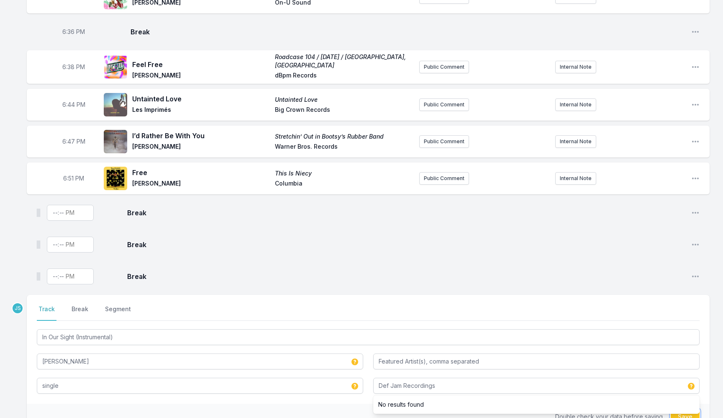
type input "Def Jam Recordings"
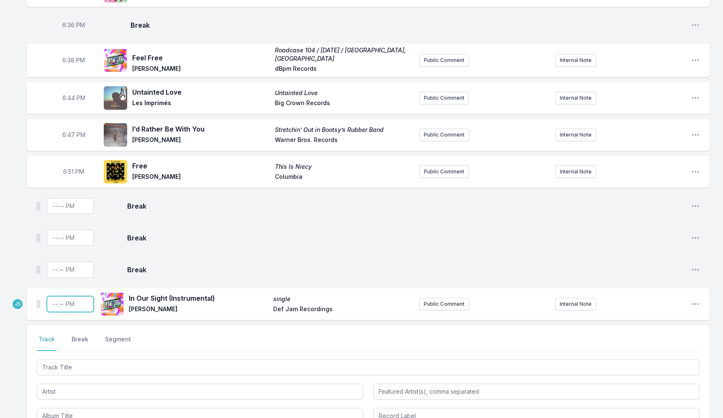
click at [57, 304] on input "Timestamp" at bounding box center [70, 304] width 47 height 16
type input "18:55"
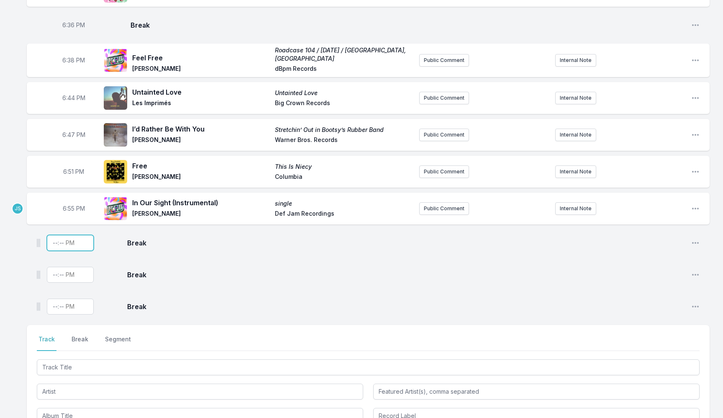
click at [51, 244] on input "Timestamp" at bounding box center [70, 243] width 47 height 16
type input "18:57"
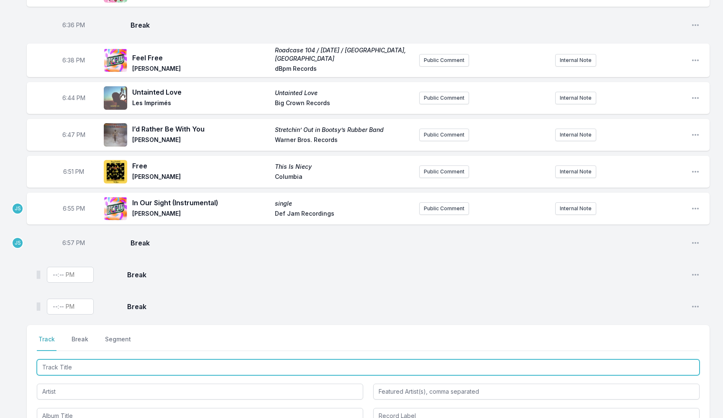
click at [77, 364] on input "Track Title" at bounding box center [368, 367] width 663 height 16
type input "Stay Away"
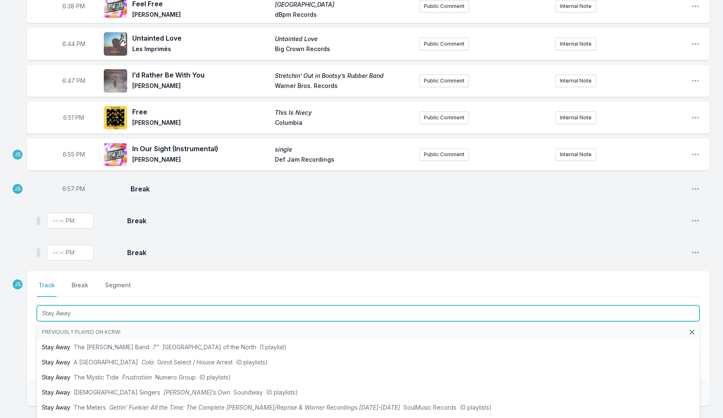
scroll to position [476, 0]
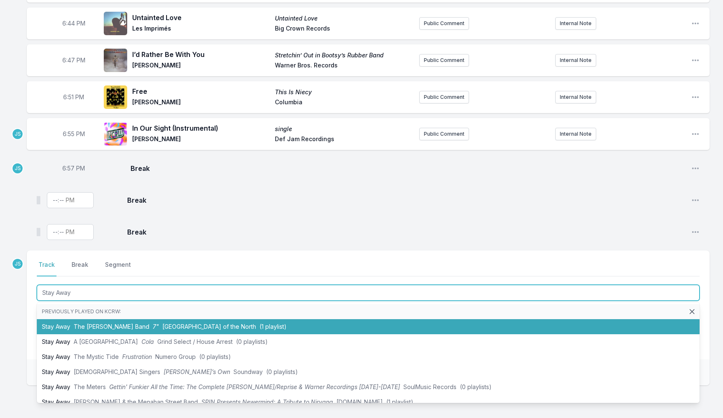
click at [131, 327] on li "Stay Away The [PERSON_NAME] Band 7" Athens of the North (1 playlist)" at bounding box center [368, 326] width 663 height 15
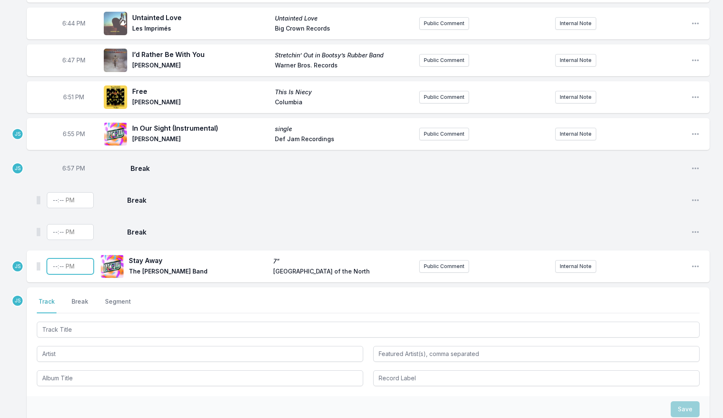
click at [54, 266] on input "Timestamp" at bounding box center [70, 266] width 47 height 16
type input "18:59"
